Goal: Task Accomplishment & Management: Manage account settings

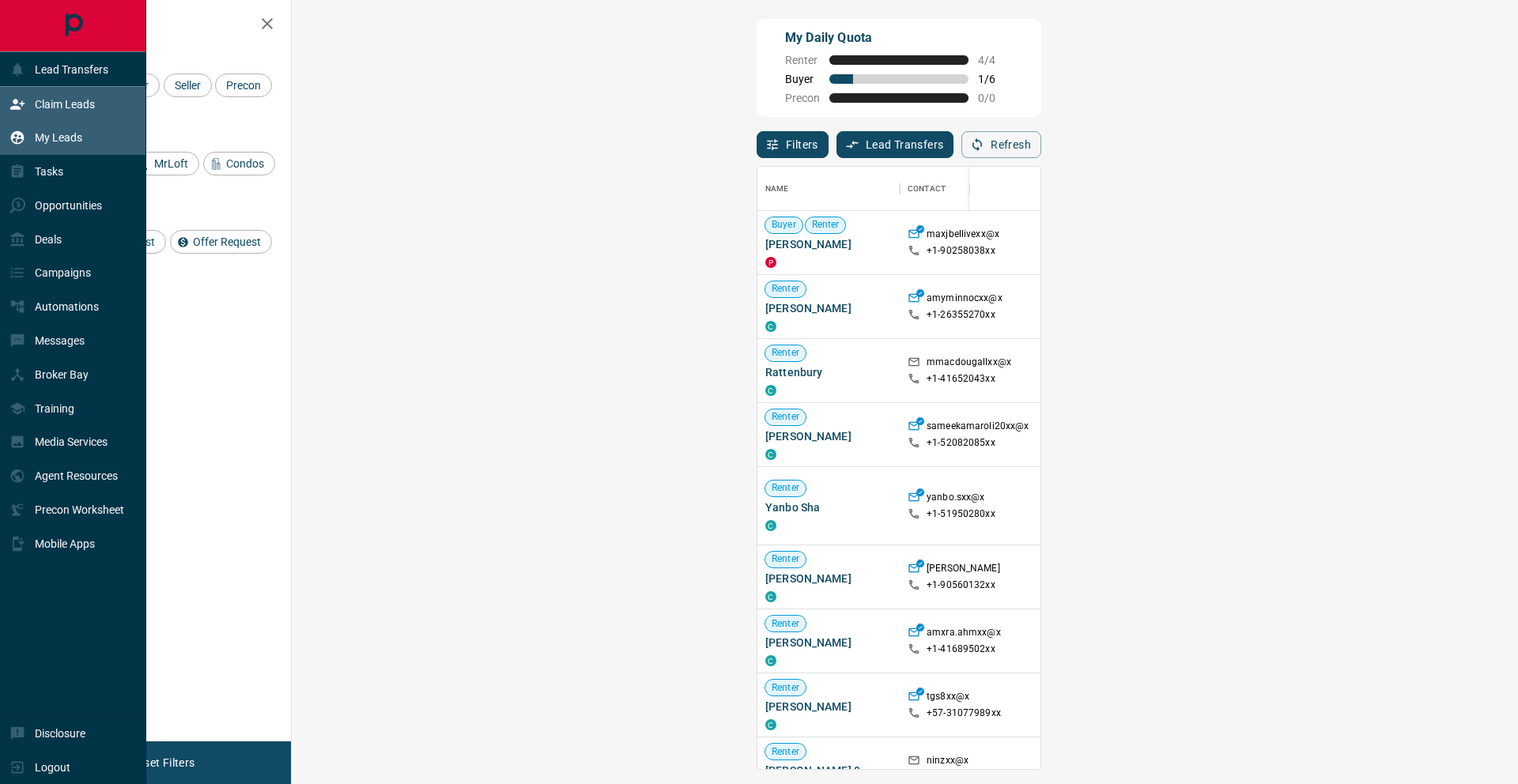
scroll to position [602, 1192]
click at [17, 137] on icon at bounding box center [18, 139] width 14 height 14
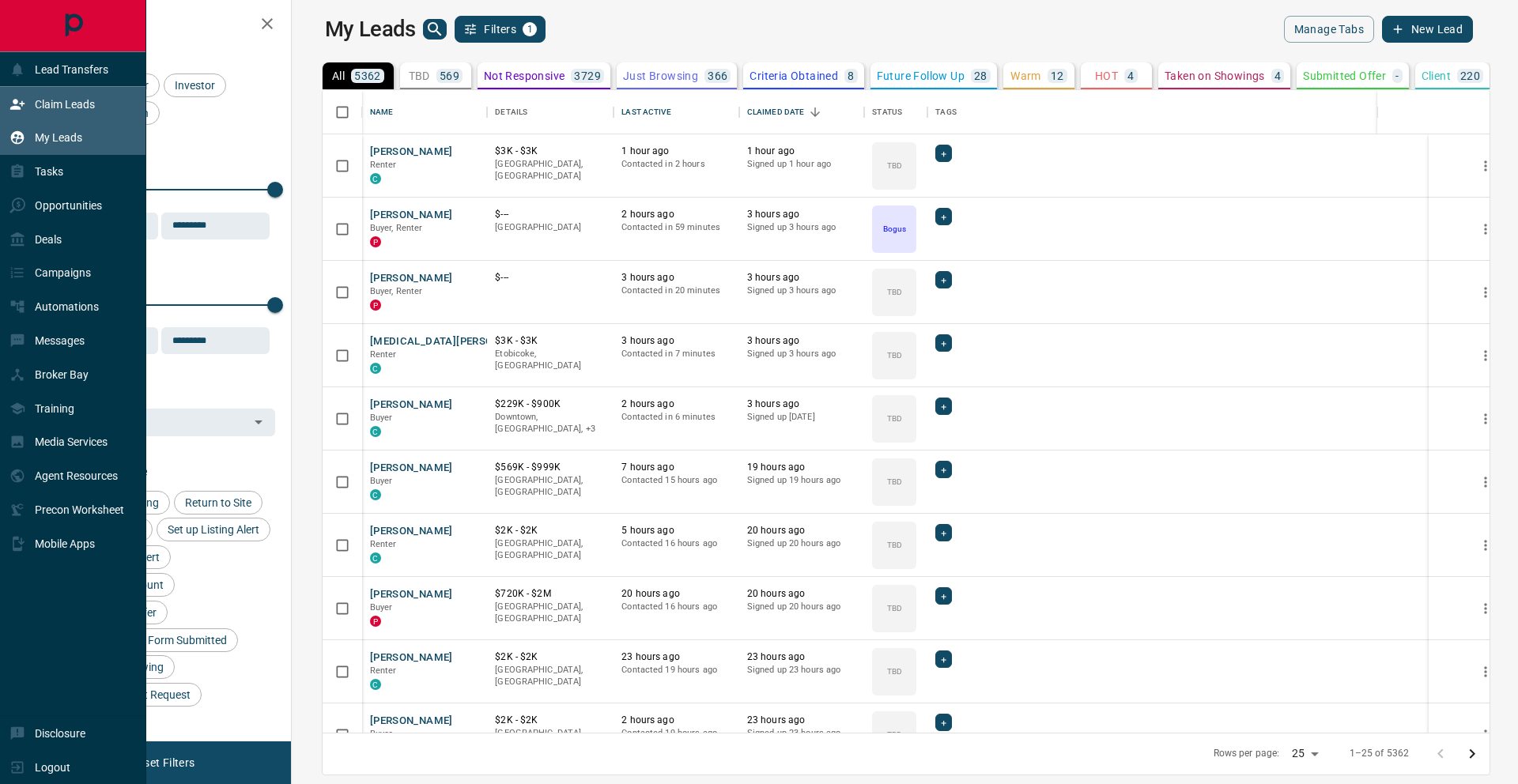
click at [35, 114] on div "Claim Leads" at bounding box center [52, 104] width 85 height 26
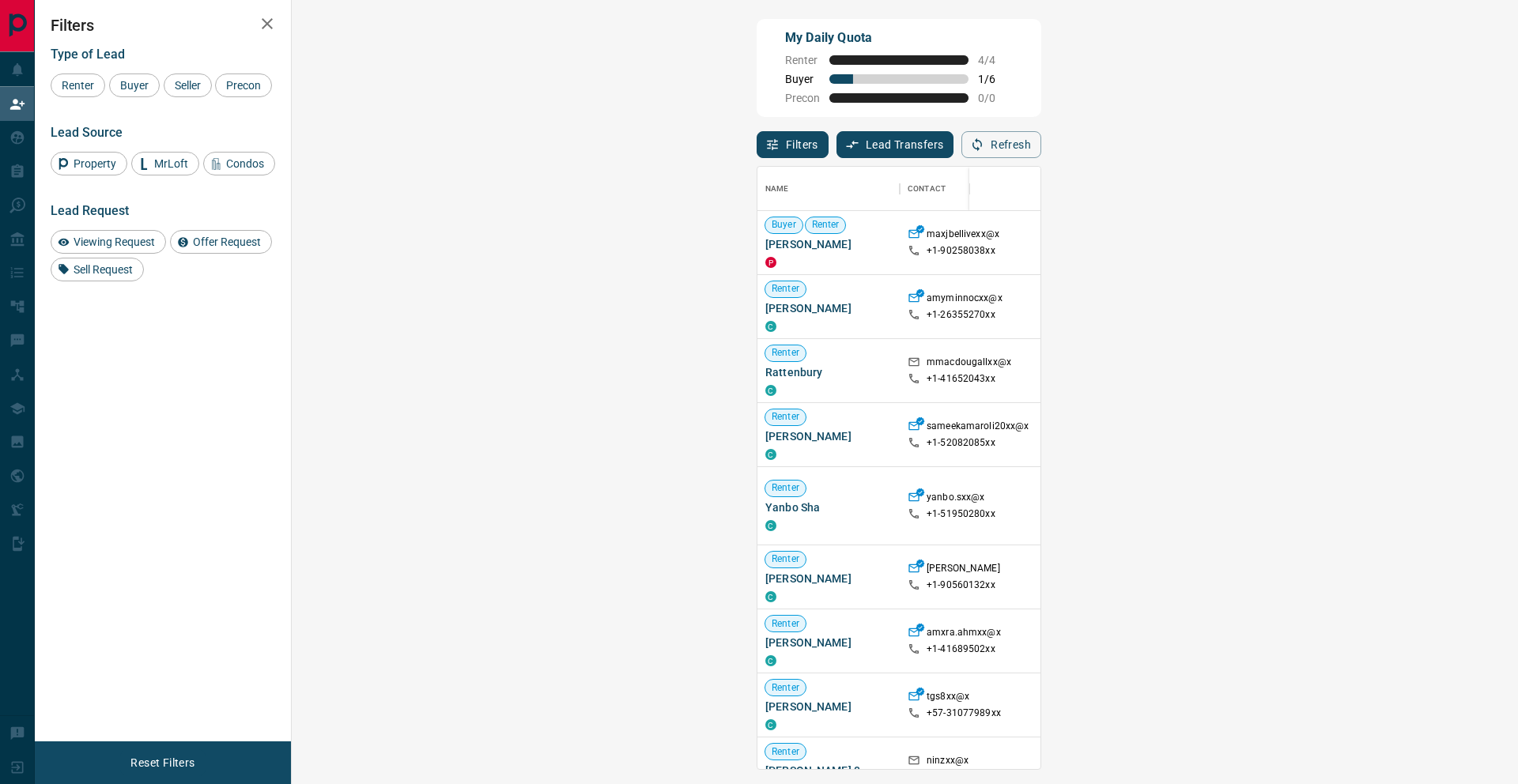
scroll to position [602, 1192]
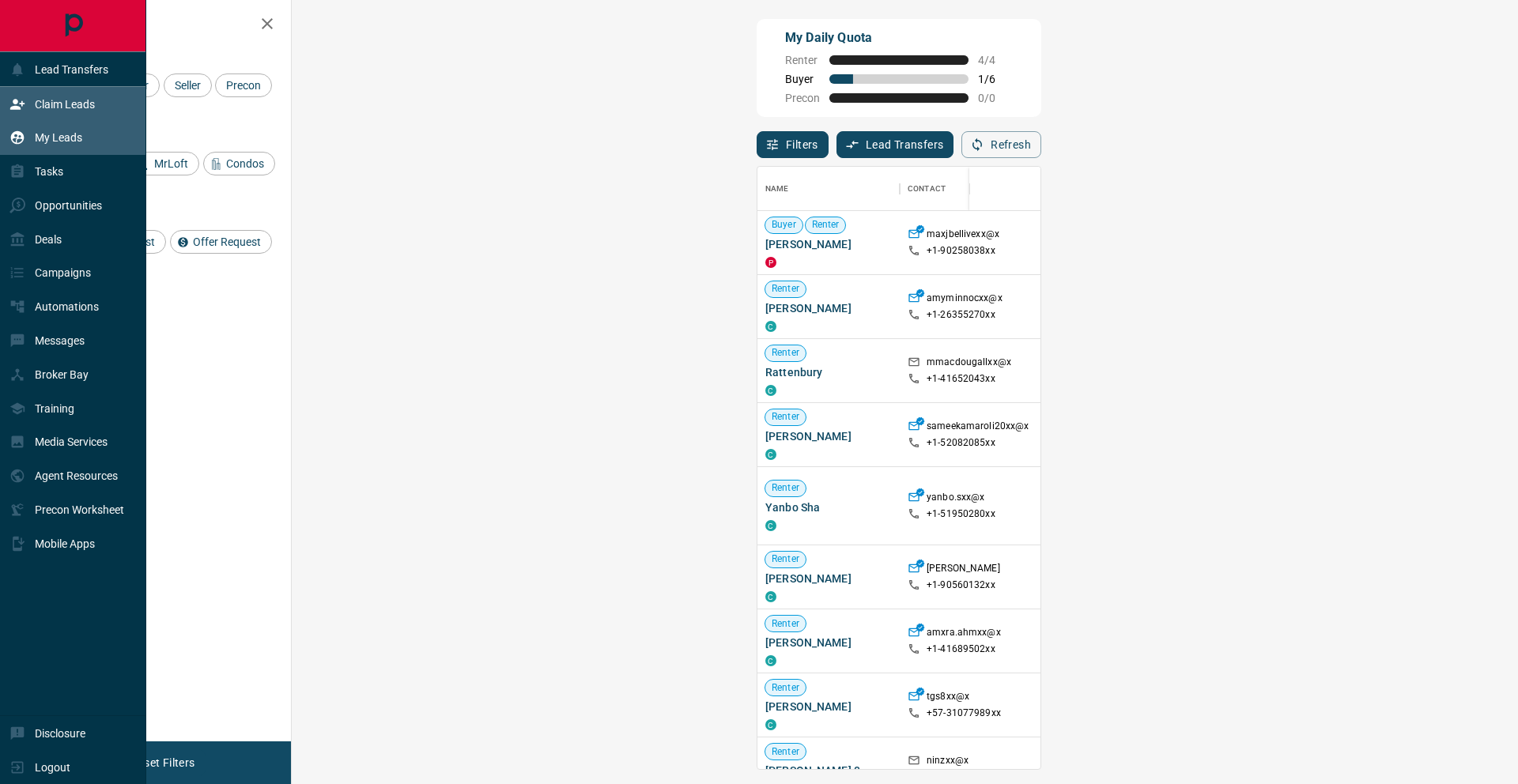
click at [22, 133] on icon at bounding box center [18, 138] width 16 height 16
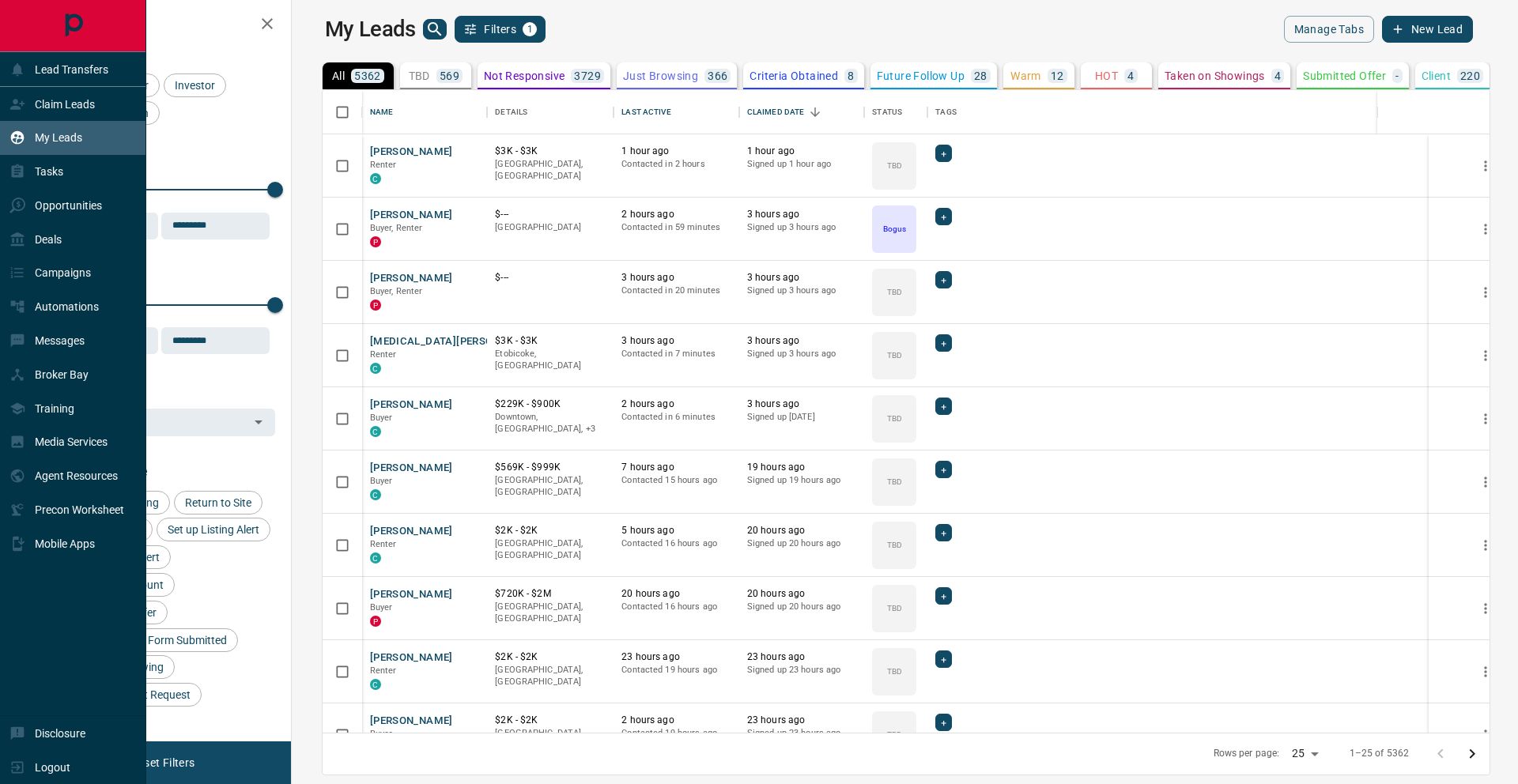
scroll to position [642, 1219]
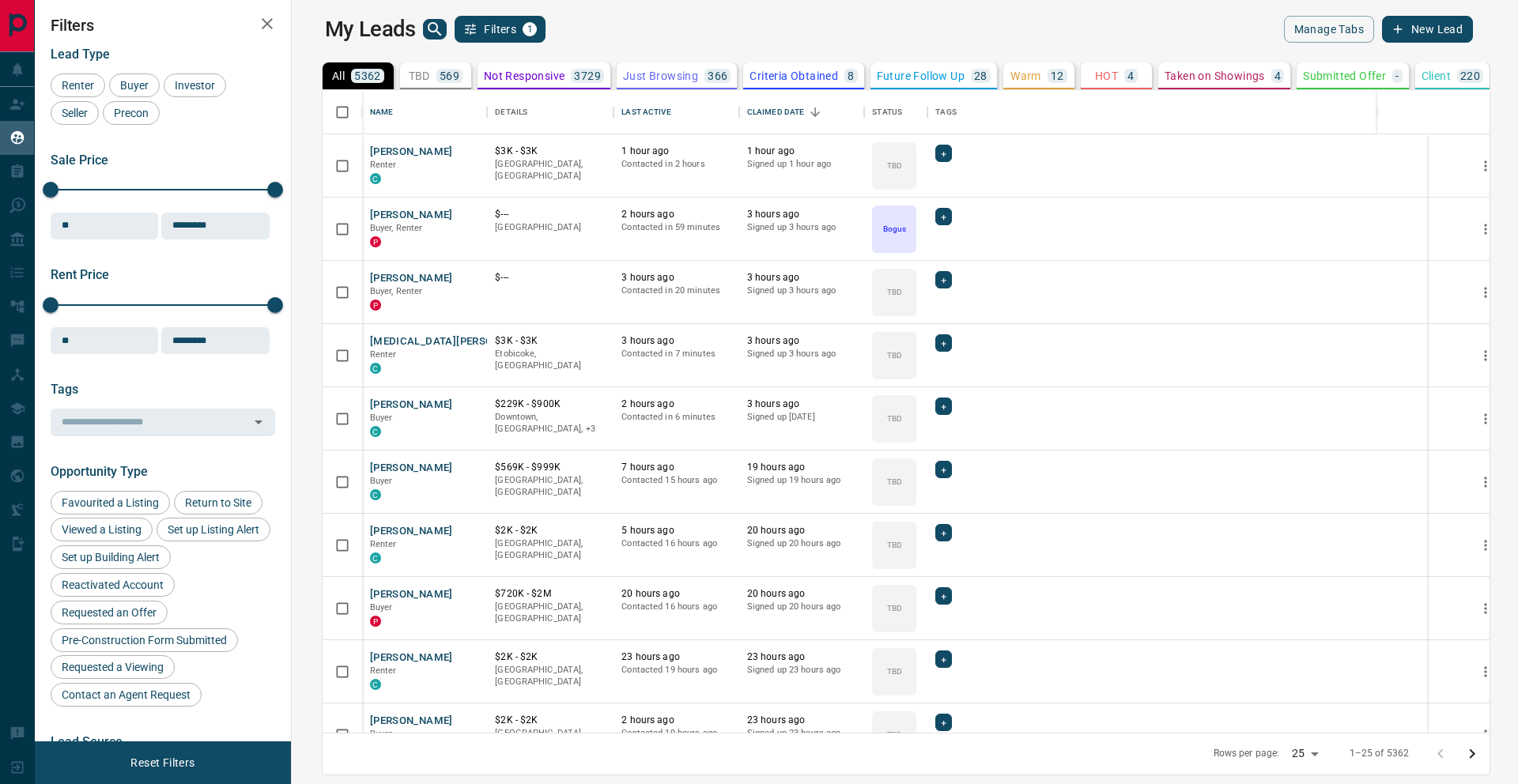
click at [426, 27] on icon "search button" at bounding box center [435, 29] width 19 height 19
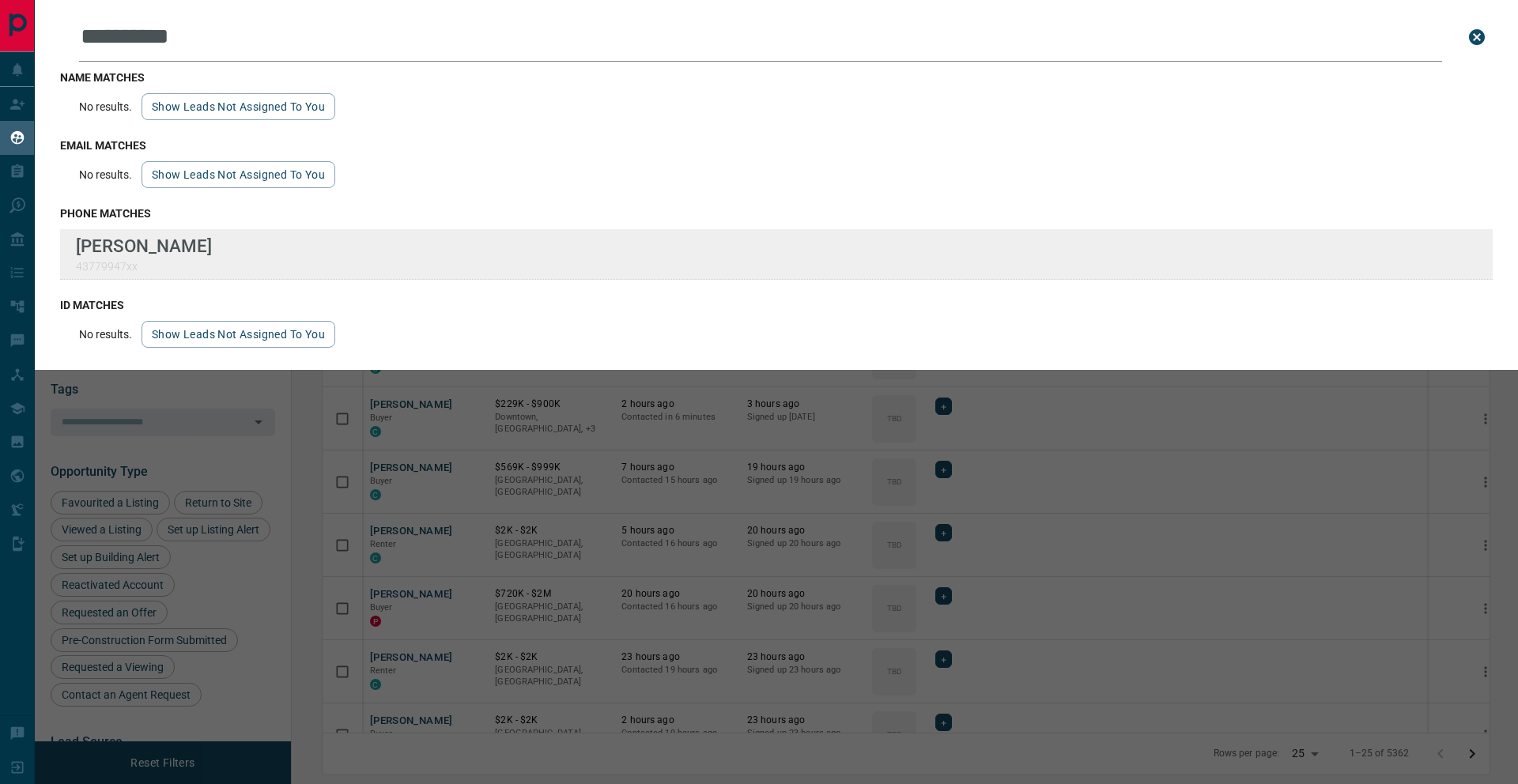
type input "**********"
click at [0, 0] on div "**********" at bounding box center [759, 382] width 1518 height 764
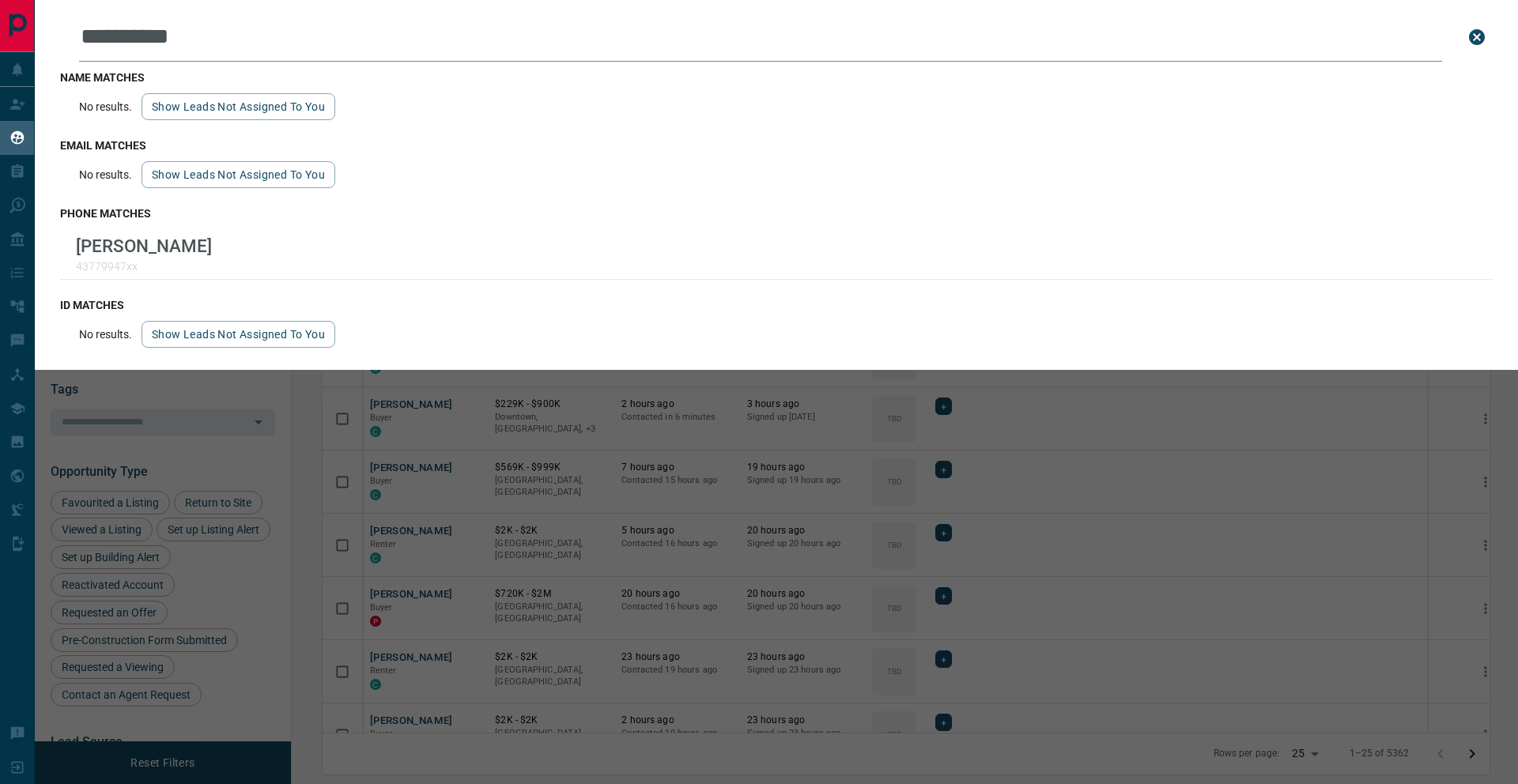
click at [300, 17] on input "**********" at bounding box center [760, 38] width 1364 height 49
click at [928, 385] on div "**********" at bounding box center [793, 392] width 1518 height 784
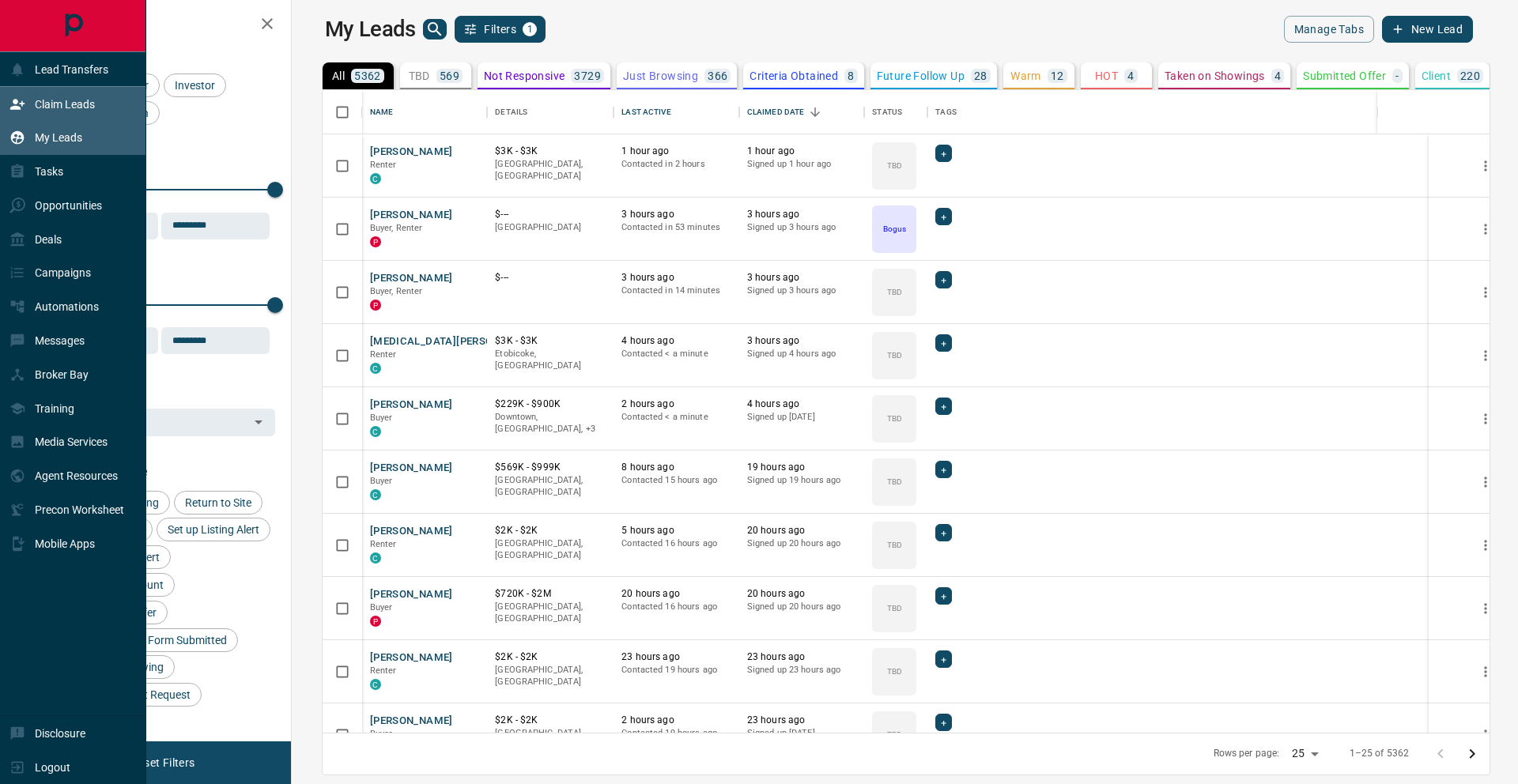
click at [23, 104] on icon at bounding box center [18, 104] width 16 height 16
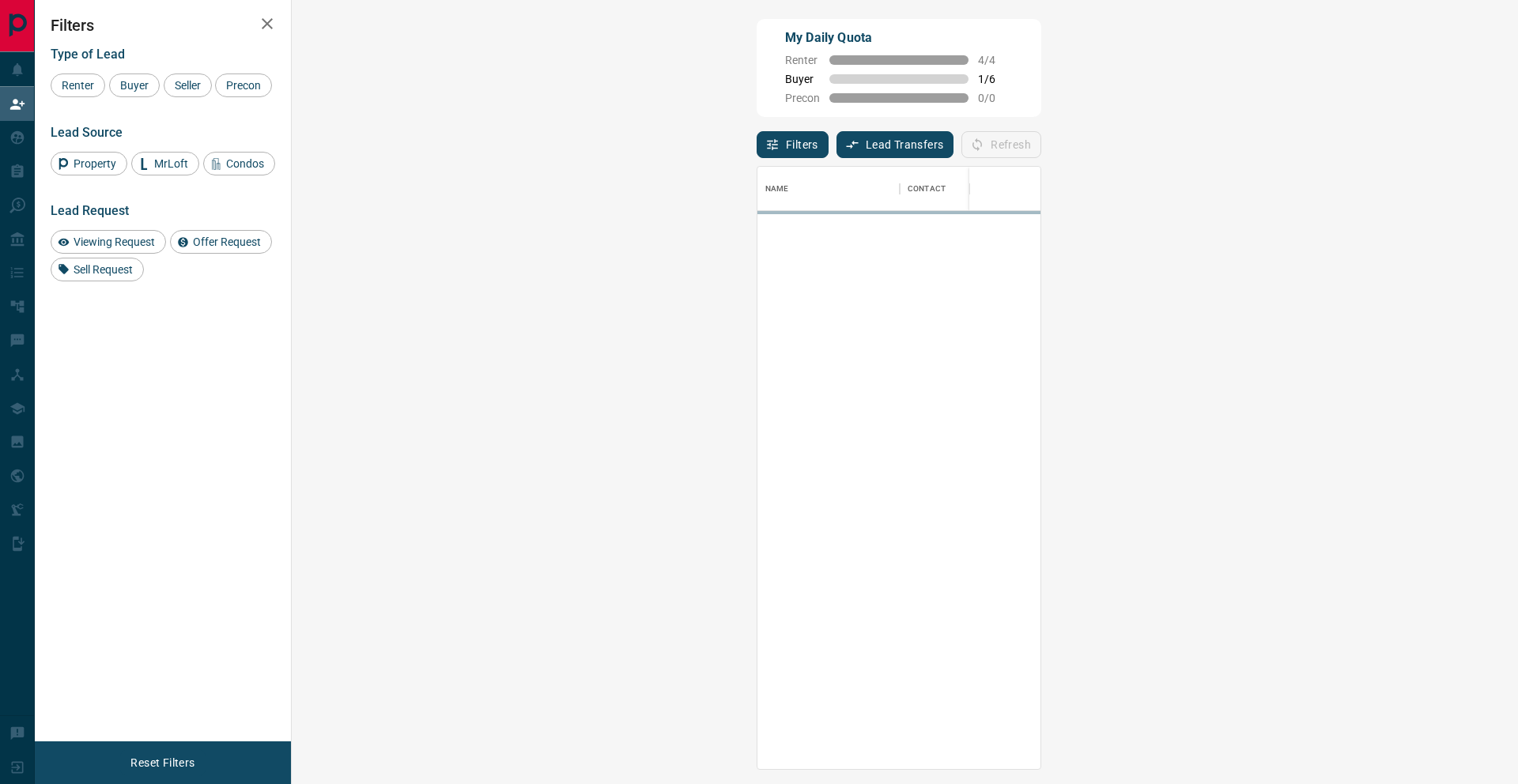
scroll to position [602, 1192]
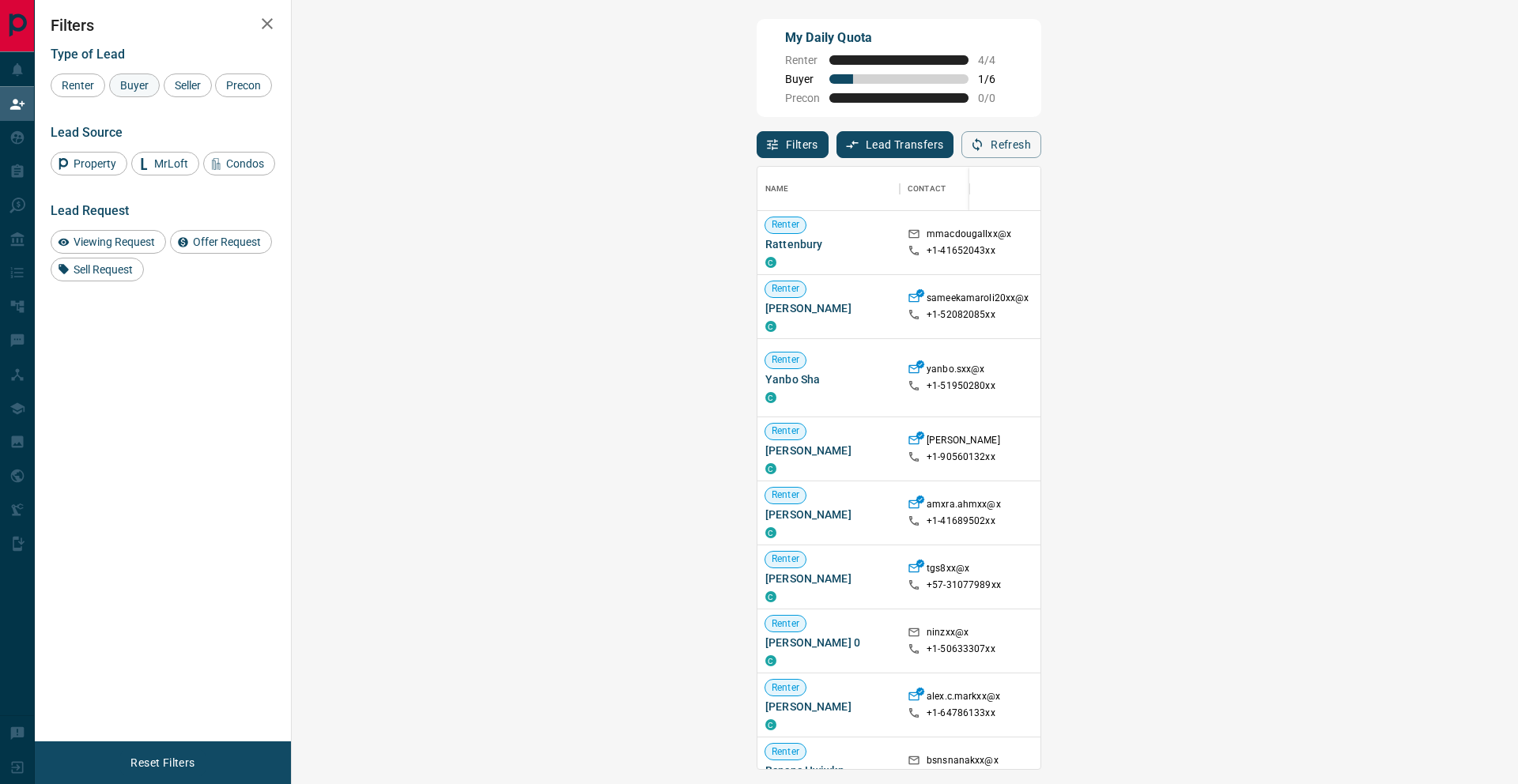
click at [136, 83] on span "Buyer" at bounding box center [135, 85] width 40 height 13
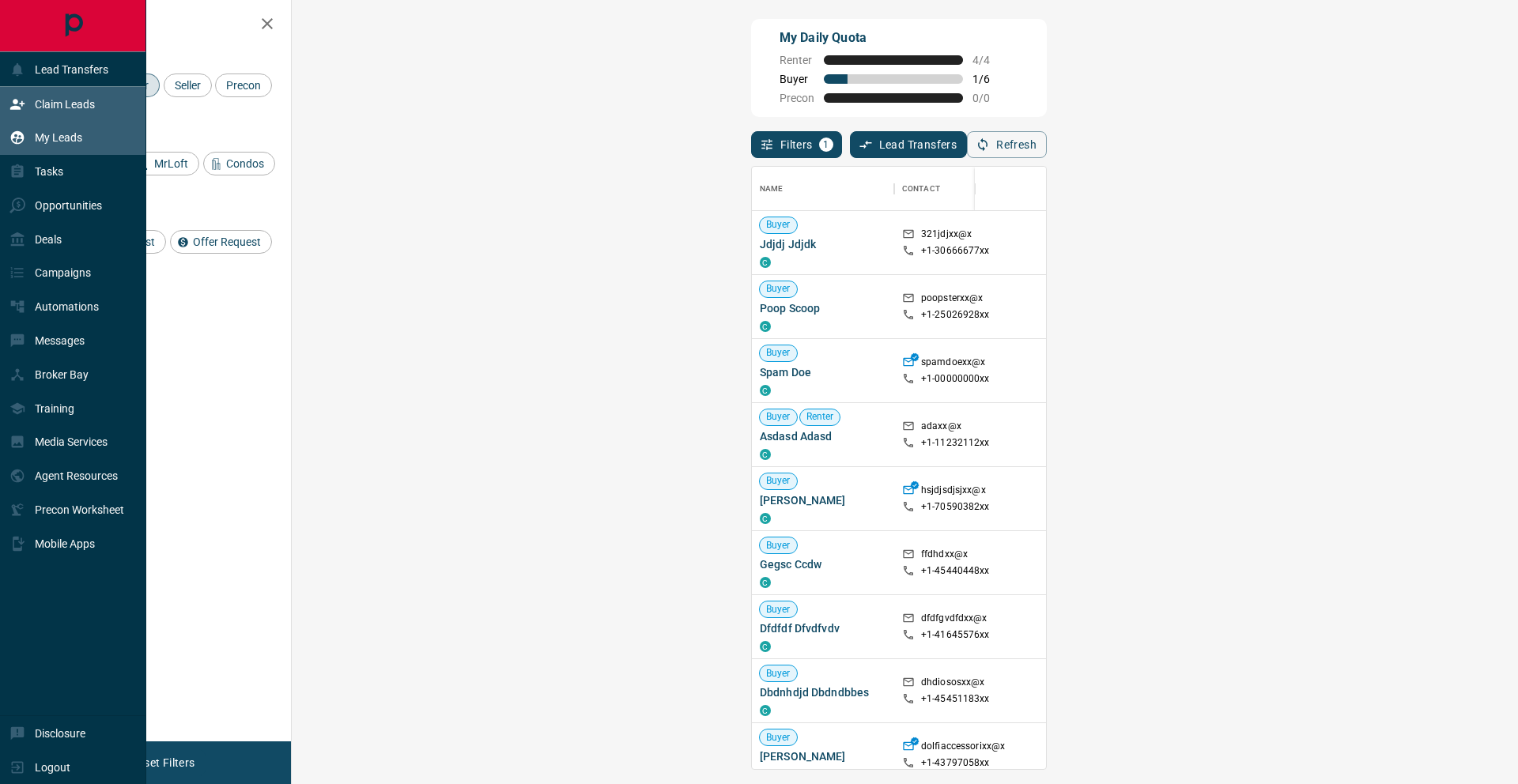
click at [37, 147] on div "My Leads" at bounding box center [46, 138] width 72 height 26
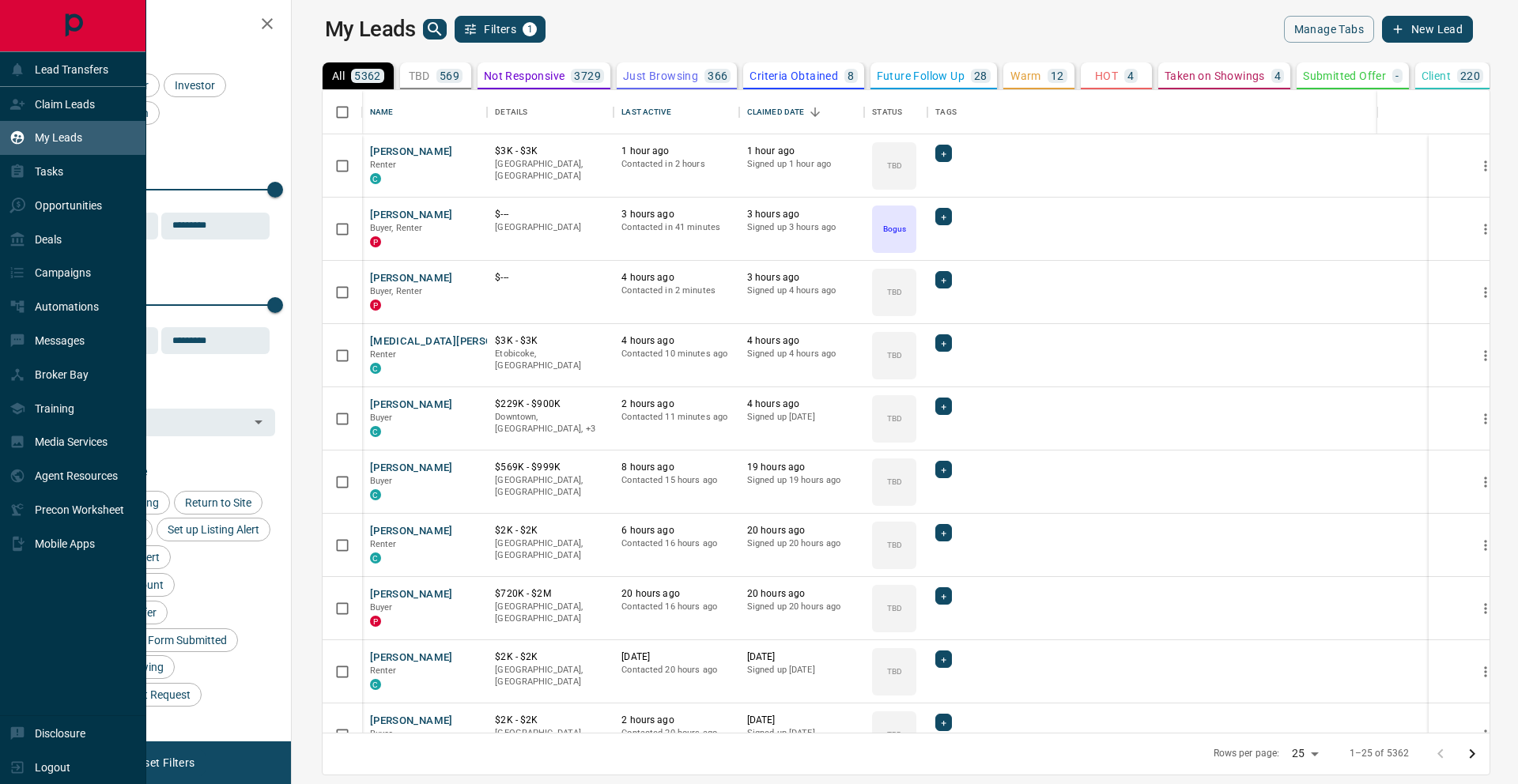
scroll to position [642, 1219]
click at [51, 92] on div "Claim Leads" at bounding box center [52, 104] width 85 height 26
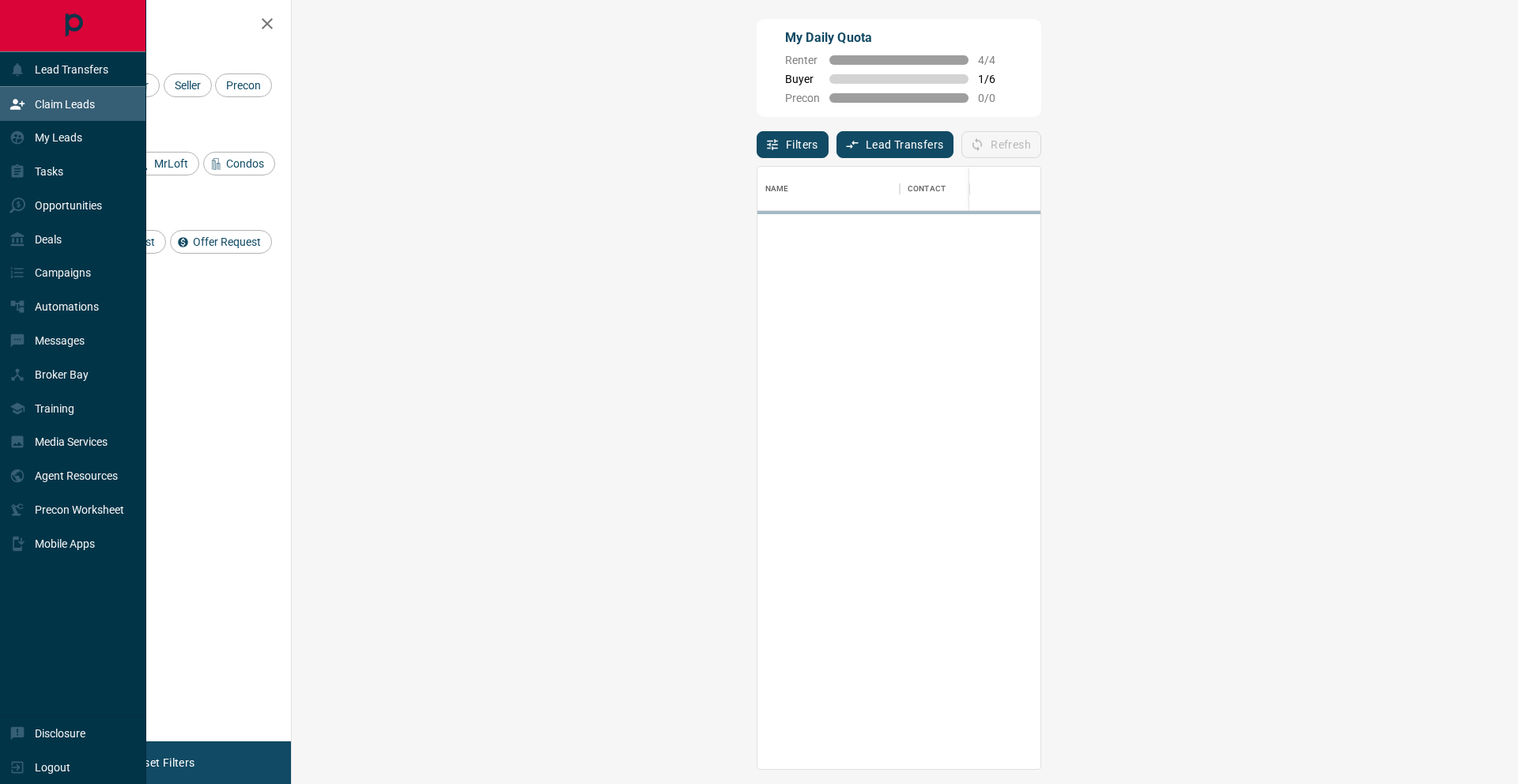
scroll to position [602, 1192]
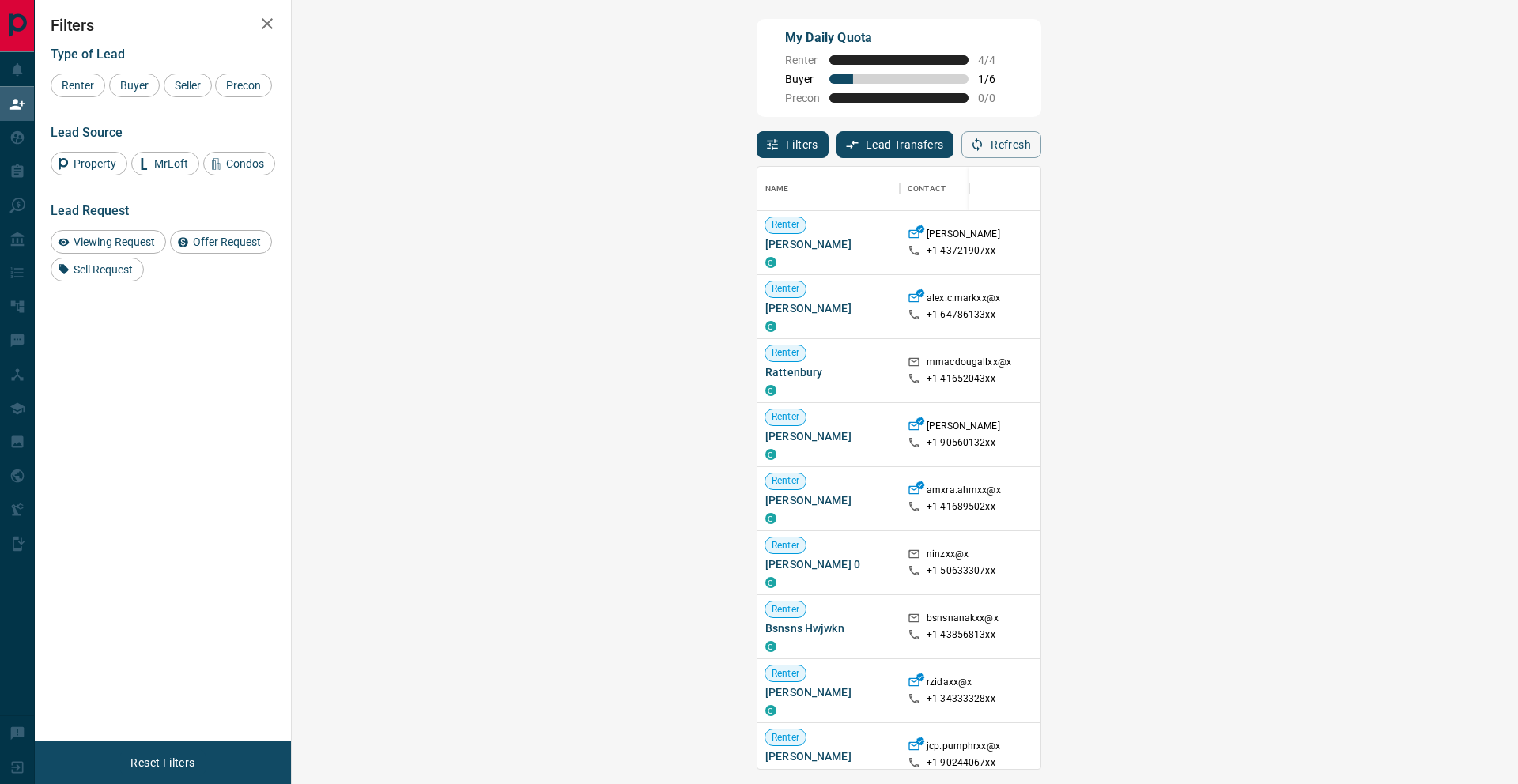
click at [1367, 239] on span "Viewing Request ( 1 )" at bounding box center [1411, 243] width 87 height 11
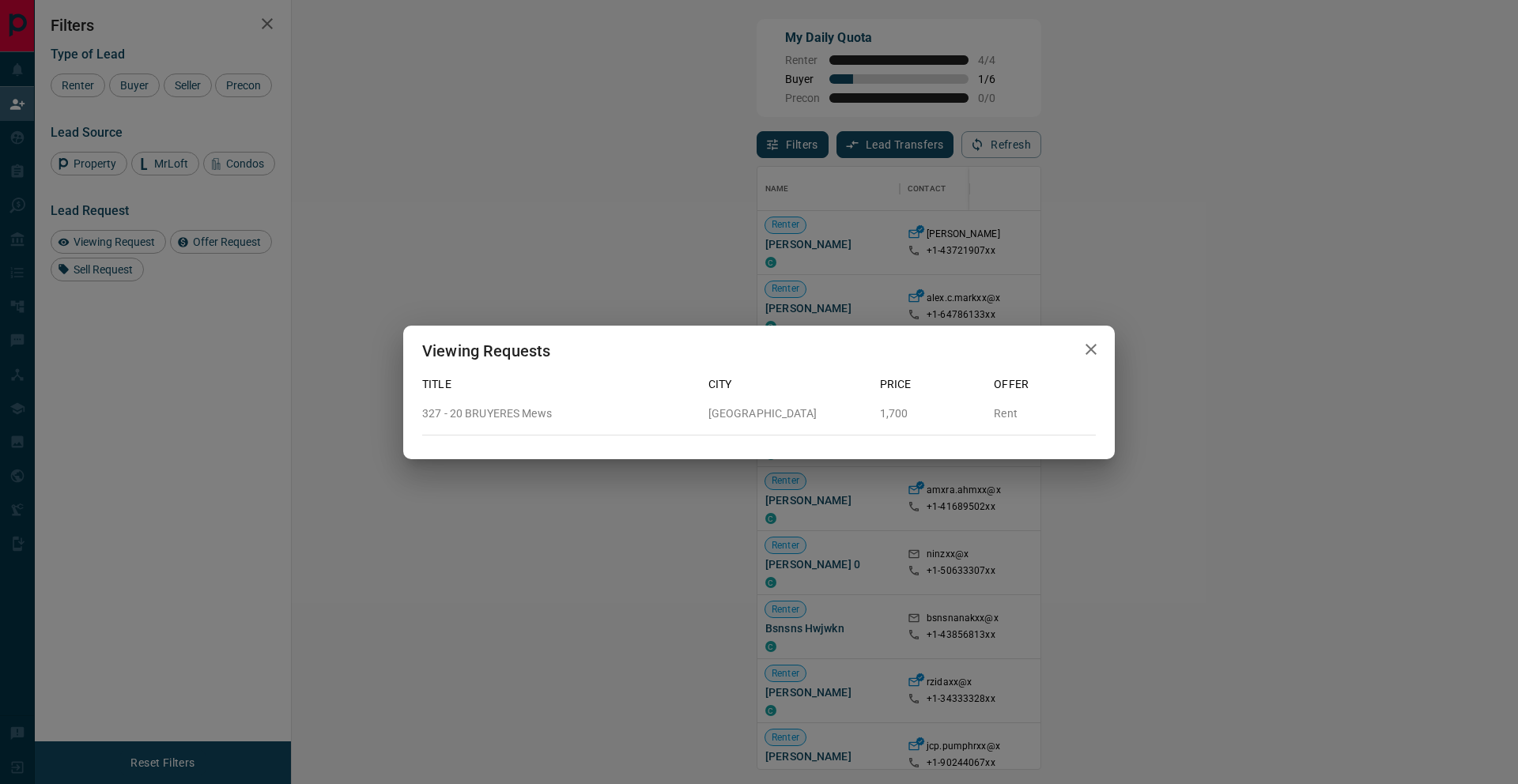
click at [790, 215] on div "Viewing Requests Title City Price Offer 327 - 20 BRUYERES Mews [GEOGRAPHIC_DATA…" at bounding box center [759, 392] width 1518 height 784
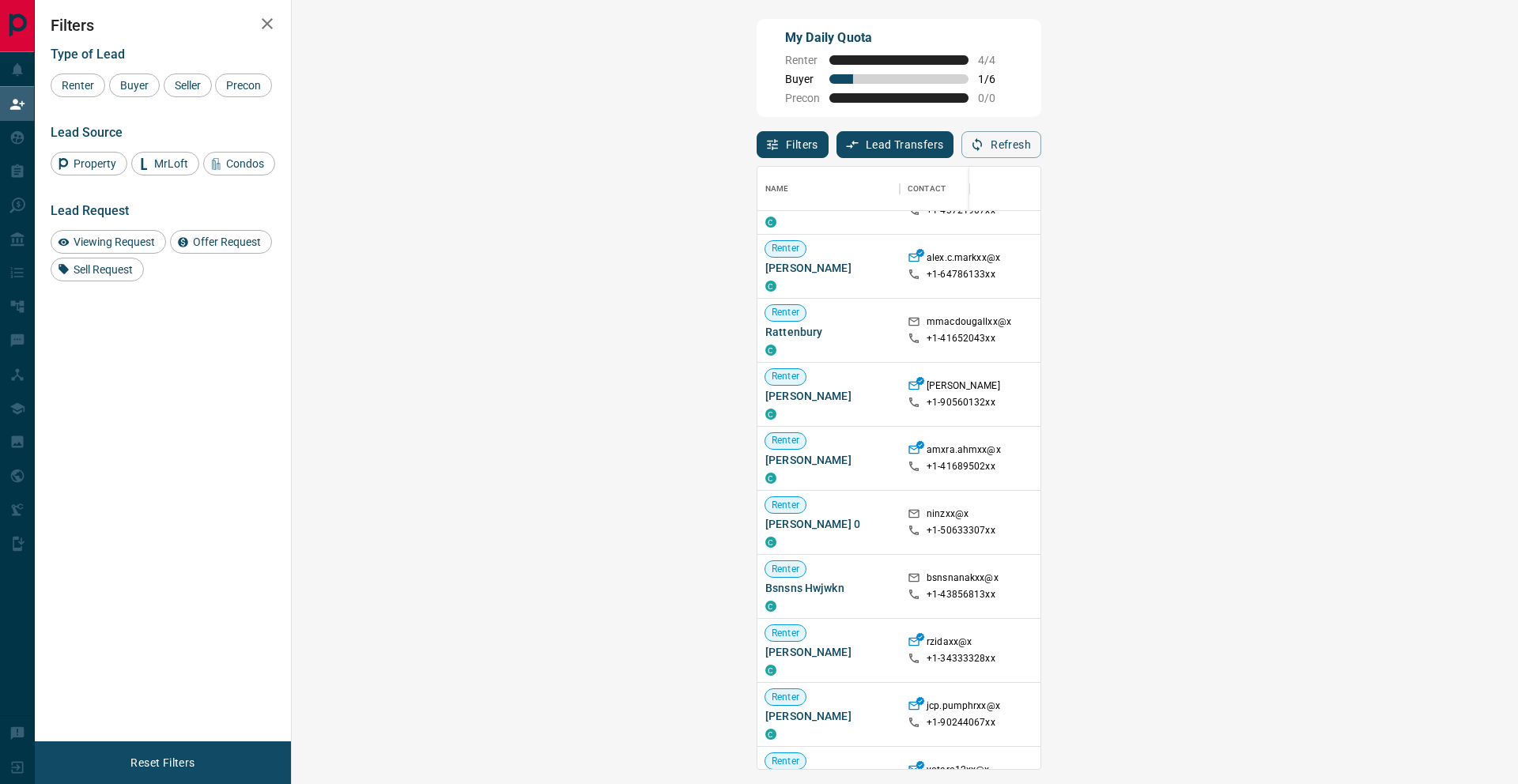
scroll to position [44, 0]
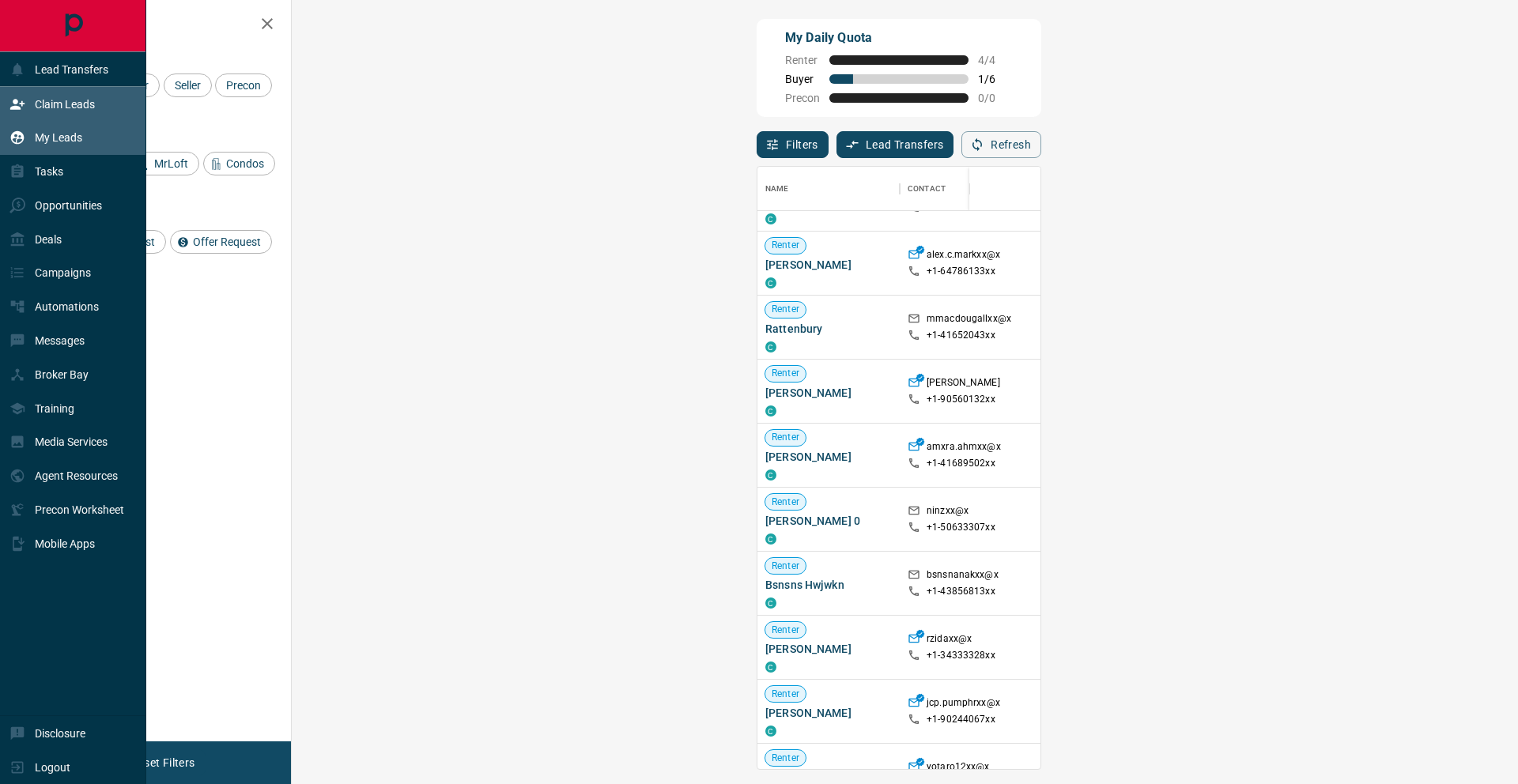
click at [22, 136] on icon at bounding box center [18, 139] width 14 height 14
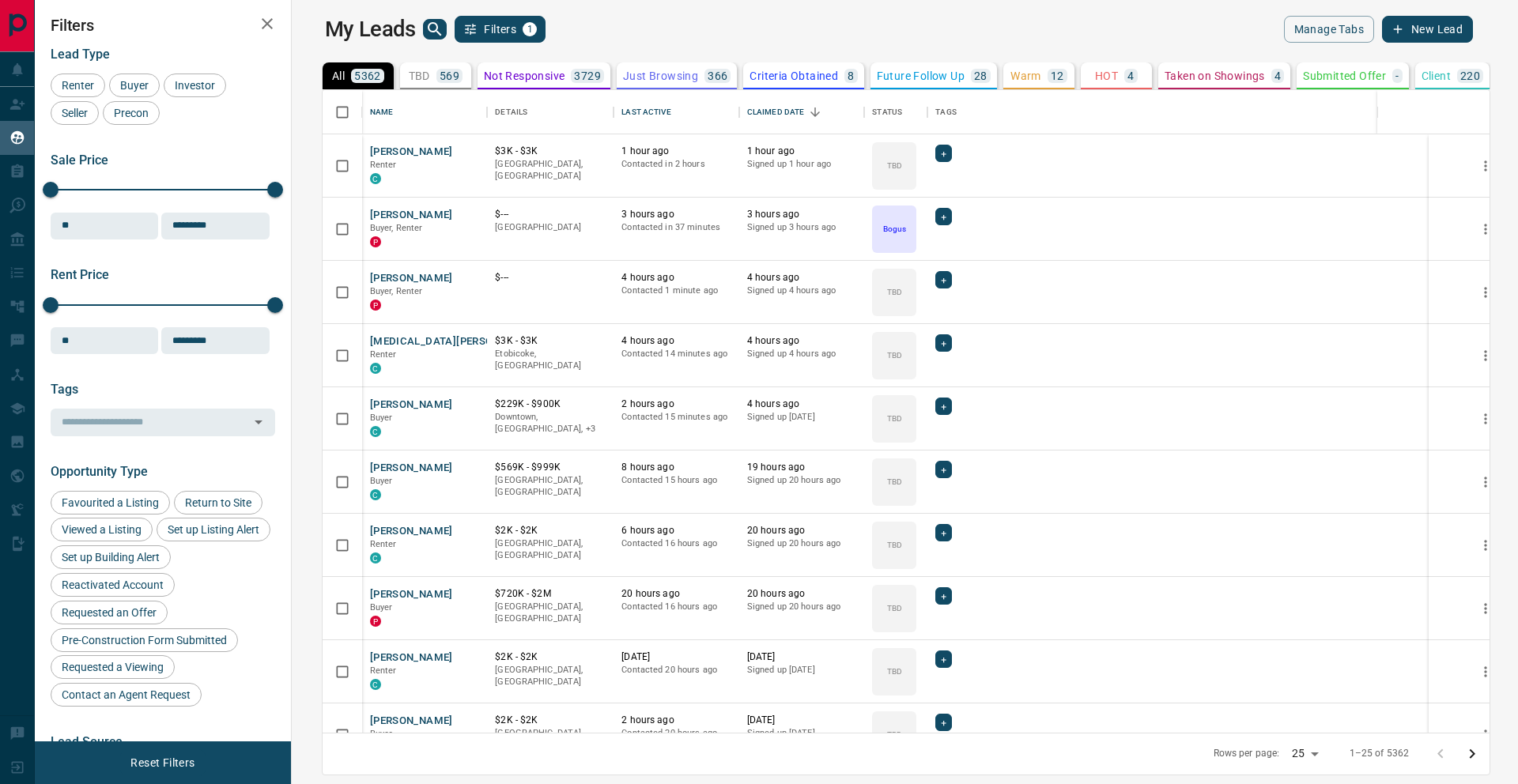
scroll to position [642, 1219]
click at [18, 106] on icon at bounding box center [17, 104] width 14 height 10
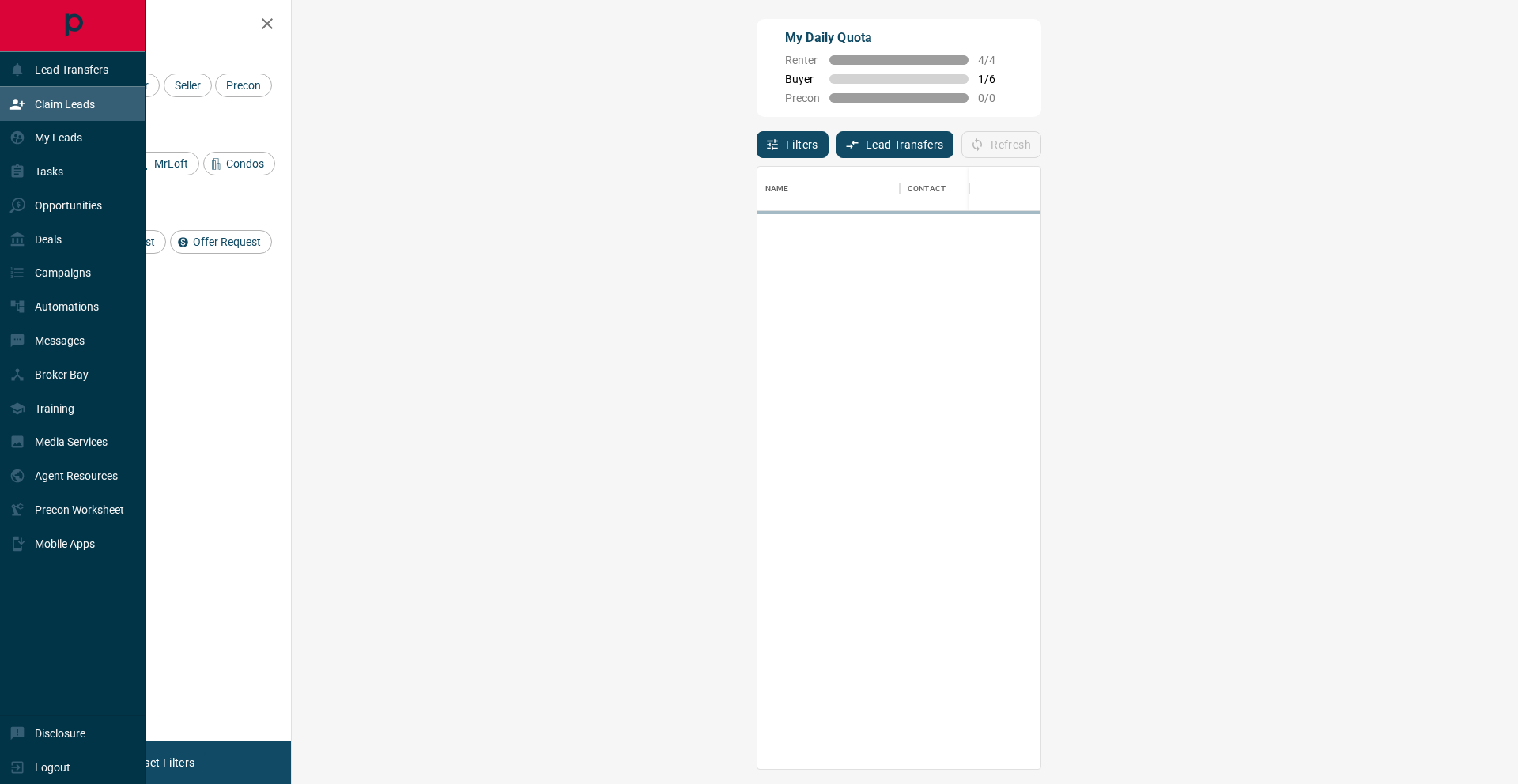
scroll to position [602, 1192]
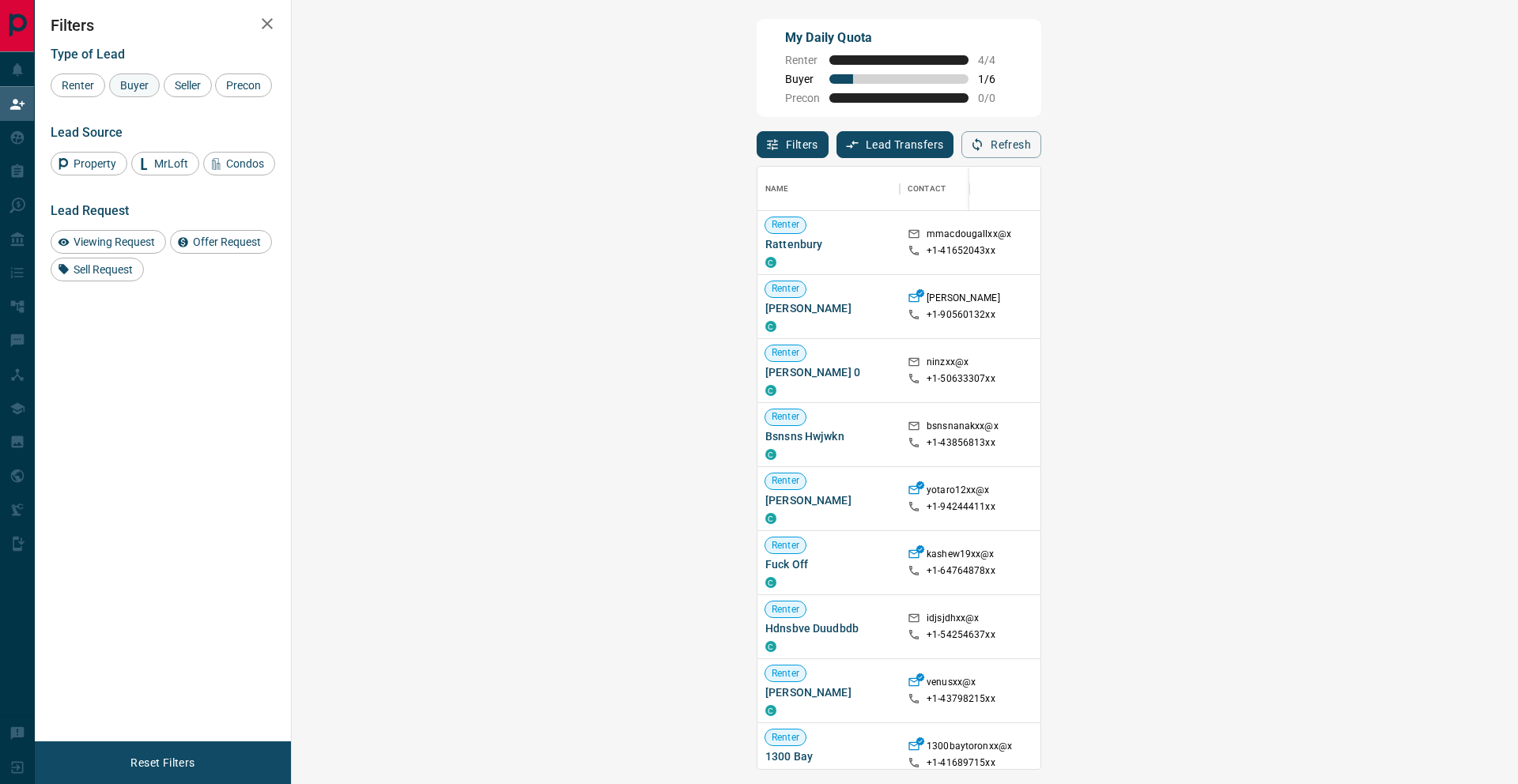
click at [127, 91] on div "Buyer" at bounding box center [134, 85] width 51 height 24
